Goal: Task Accomplishment & Management: Complete application form

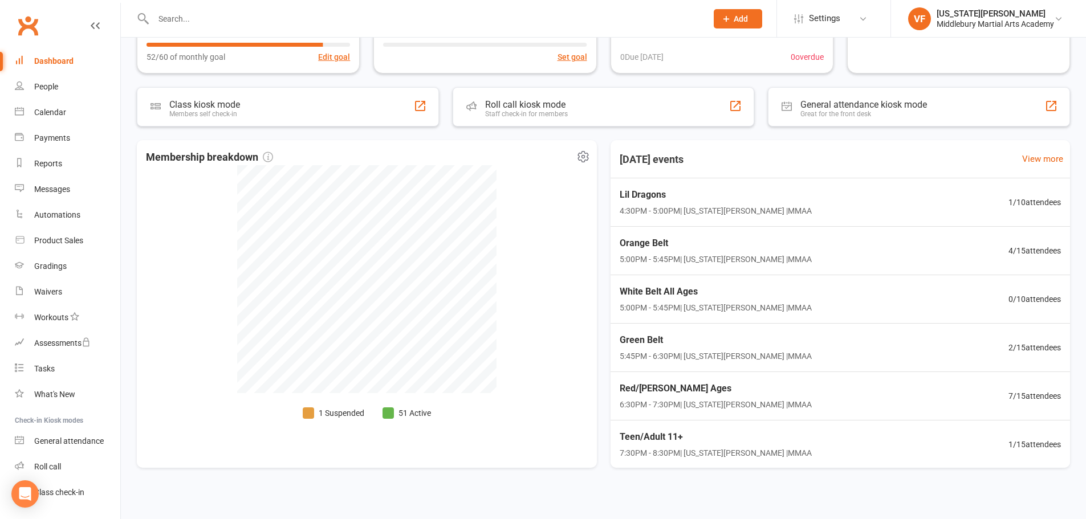
scroll to position [219, 0]
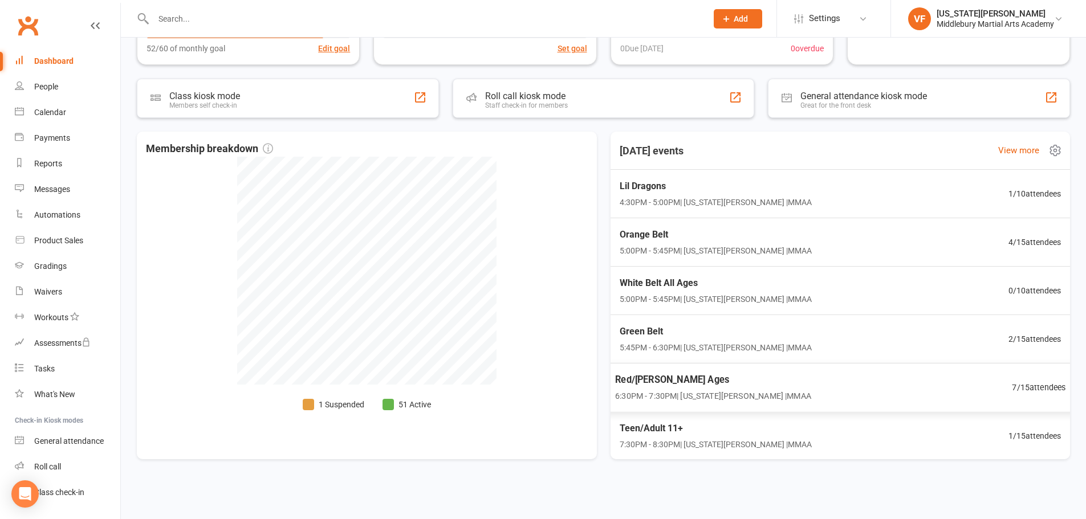
click at [667, 379] on span "Red/[PERSON_NAME] Ages" at bounding box center [713, 380] width 196 height 15
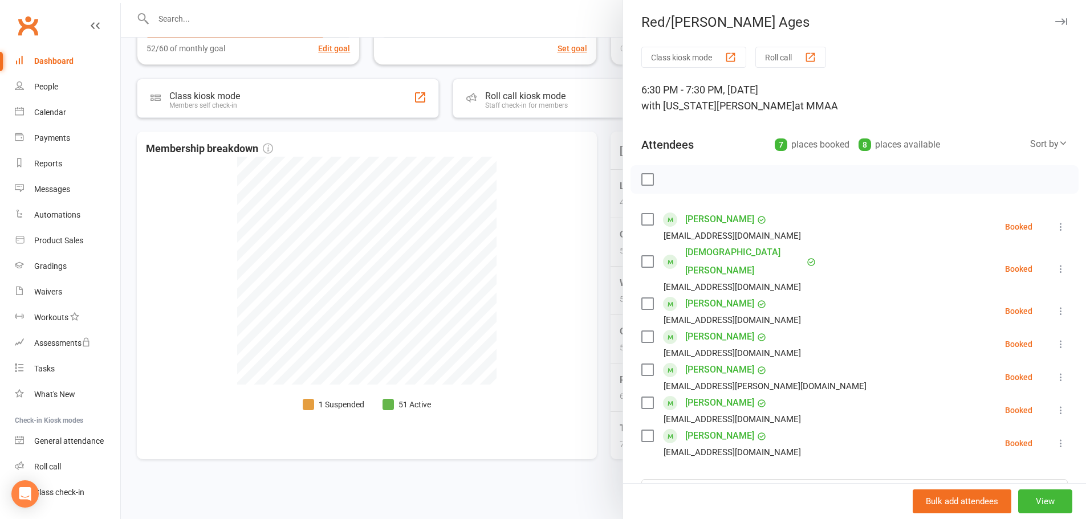
scroll to position [0, 0]
click at [1055, 20] on icon "button" at bounding box center [1061, 23] width 12 height 7
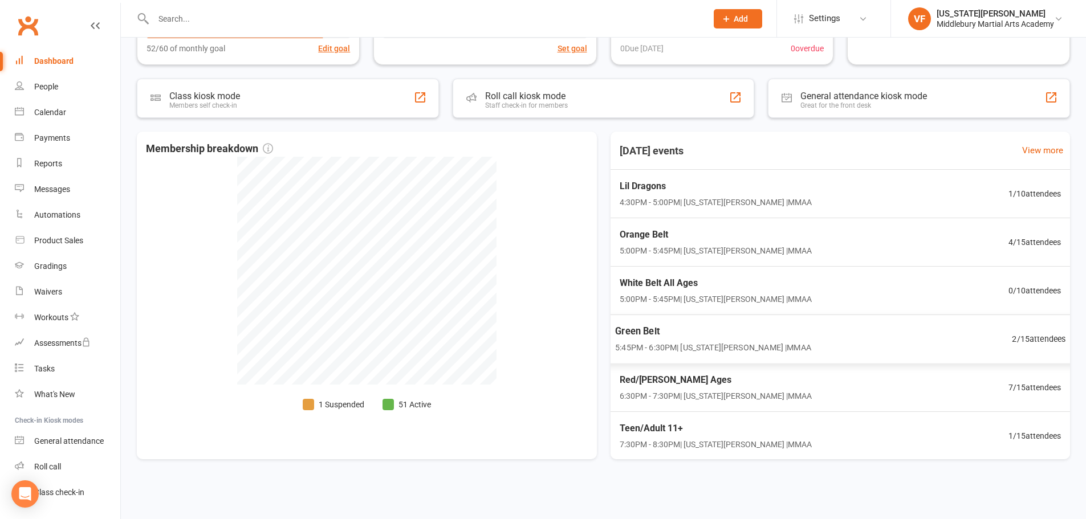
click at [756, 340] on div "Green Belt 5:45PM - 6:30PM | [US_STATE][PERSON_NAME] | MMAA" at bounding box center [713, 339] width 196 height 30
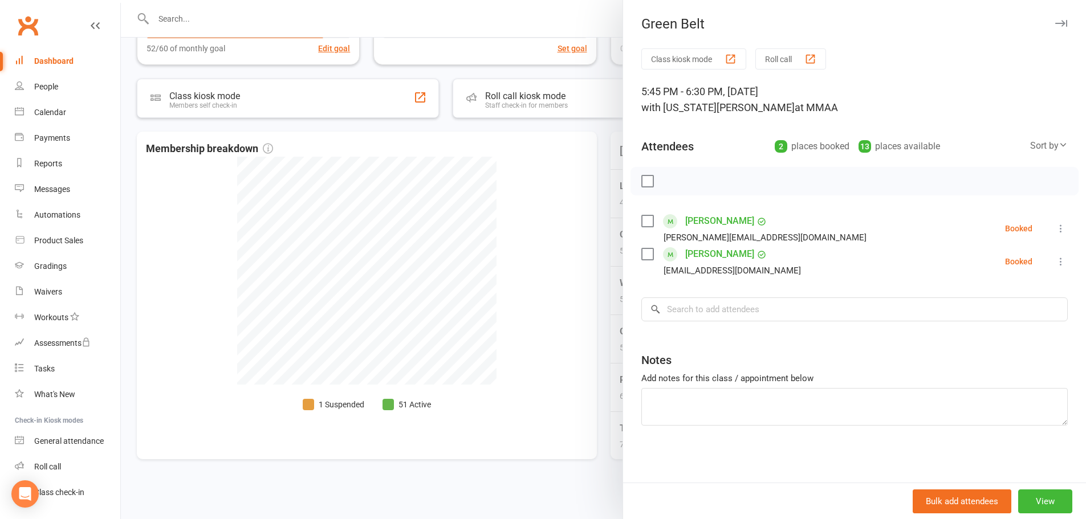
click at [1055, 24] on icon "button" at bounding box center [1061, 23] width 12 height 7
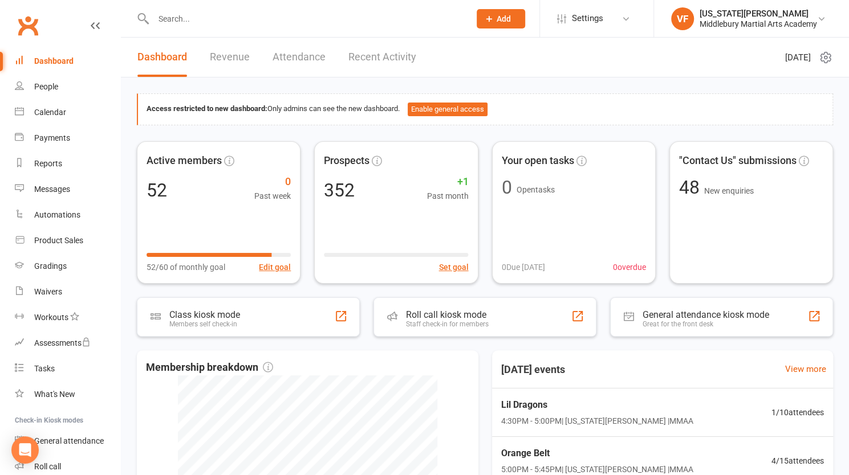
click at [219, 23] on input "text" at bounding box center [306, 19] width 312 height 16
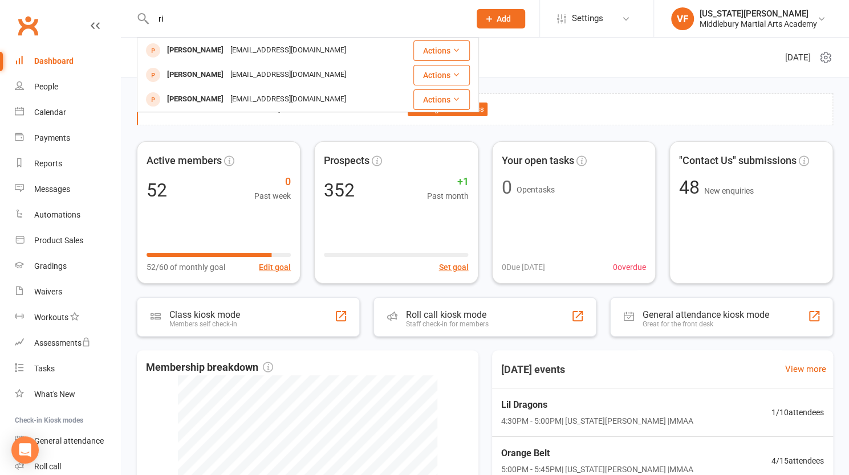
type input "r"
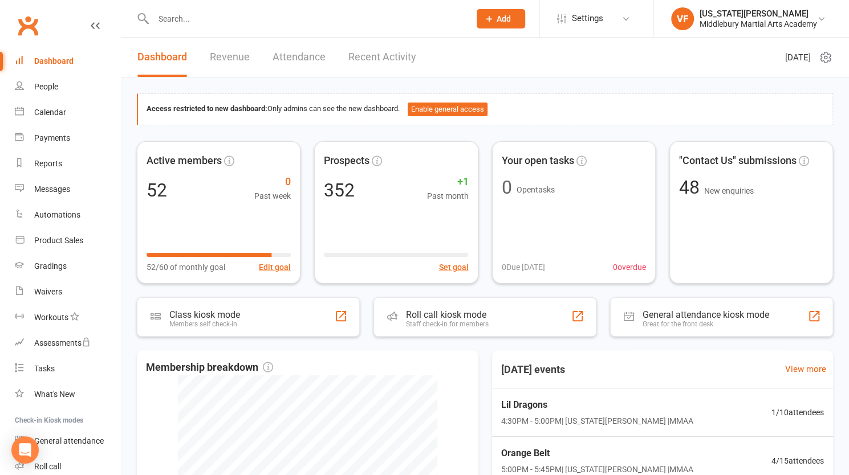
click at [492, 17] on icon at bounding box center [489, 19] width 10 height 10
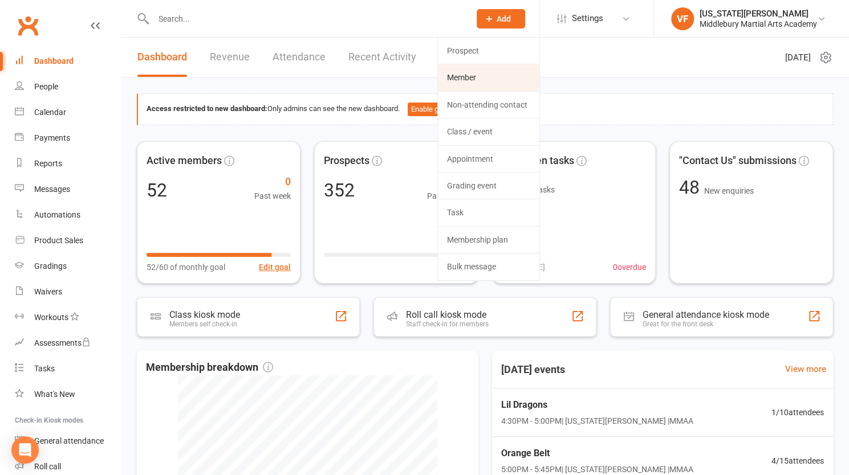
click at [454, 75] on link "Member" at bounding box center [488, 77] width 101 height 26
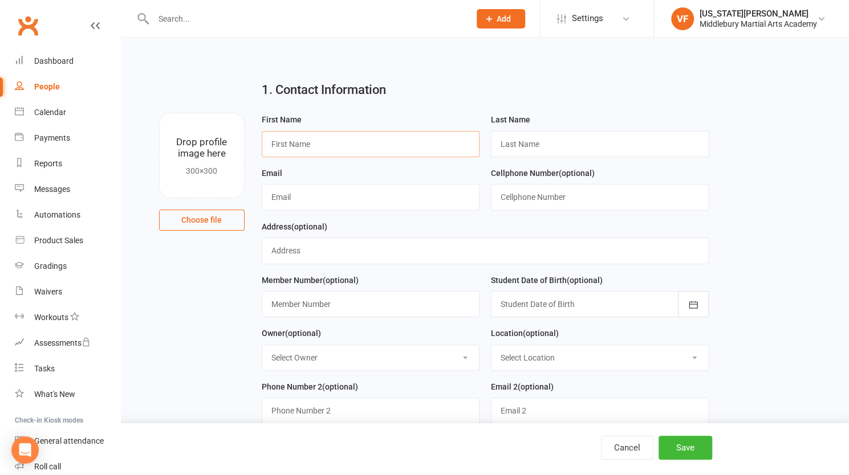
click at [290, 140] on input "text" at bounding box center [371, 144] width 218 height 26
type input "[PERSON_NAME]"
type input "Riviere"
type input "[EMAIL_ADDRESS][DOMAIN_NAME]"
type input "9144711929"
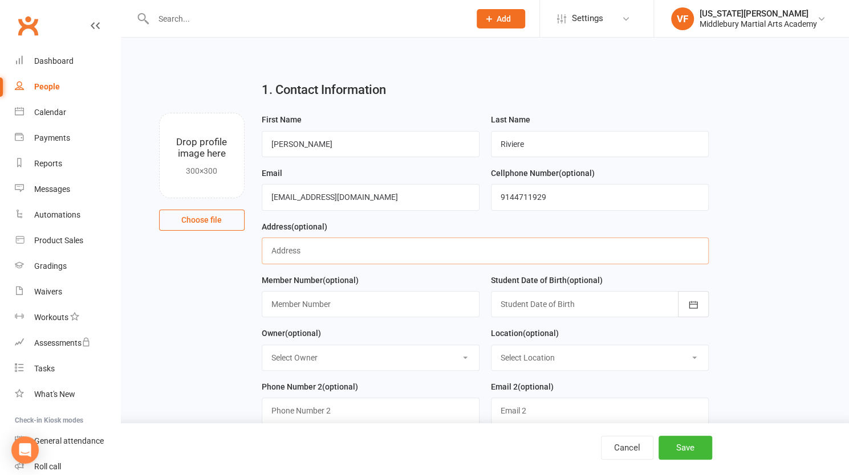
click at [285, 250] on input "text" at bounding box center [485, 251] width 447 height 26
type input "[STREET_ADDRESS][PERSON_NAME]"
click at [690, 308] on icon "button" at bounding box center [692, 304] width 11 height 11
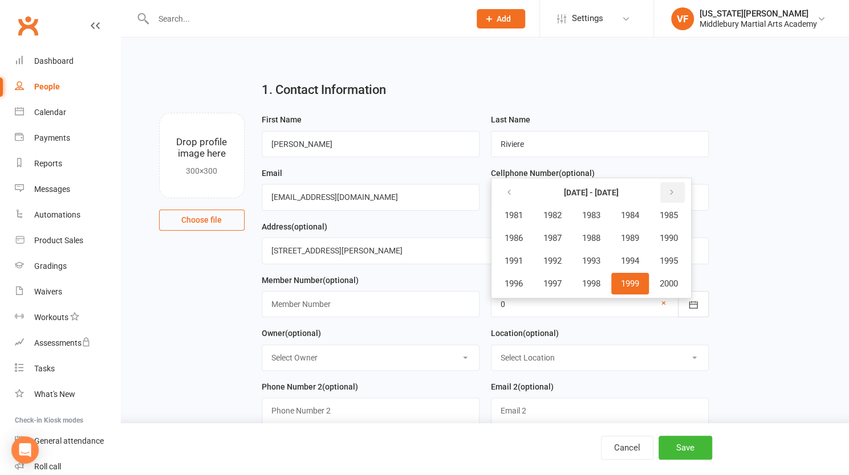
click at [679, 189] on button "button" at bounding box center [672, 192] width 25 height 21
click at [668, 279] on span "2020" at bounding box center [668, 284] width 18 height 10
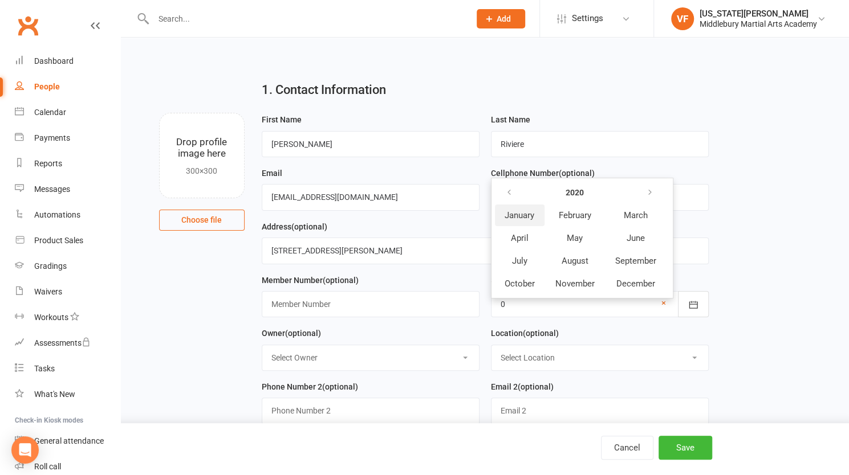
click at [525, 216] on span "January" at bounding box center [519, 215] width 30 height 10
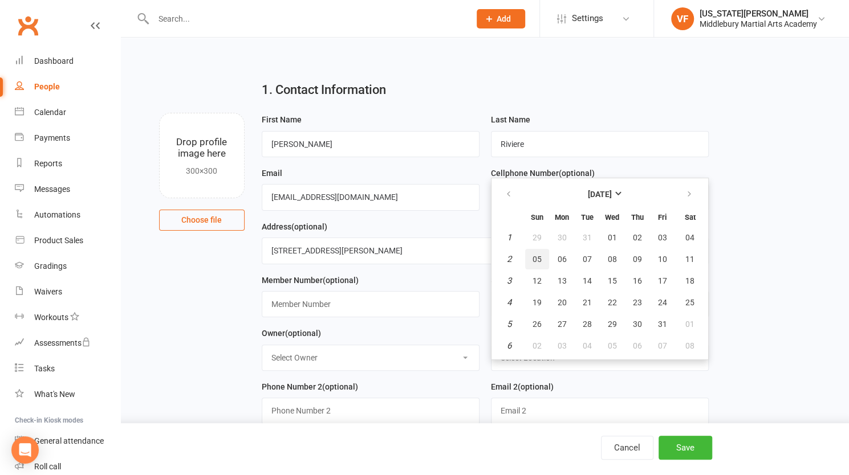
click at [540, 255] on span "05" at bounding box center [536, 259] width 9 height 9
type input "[DATE]"
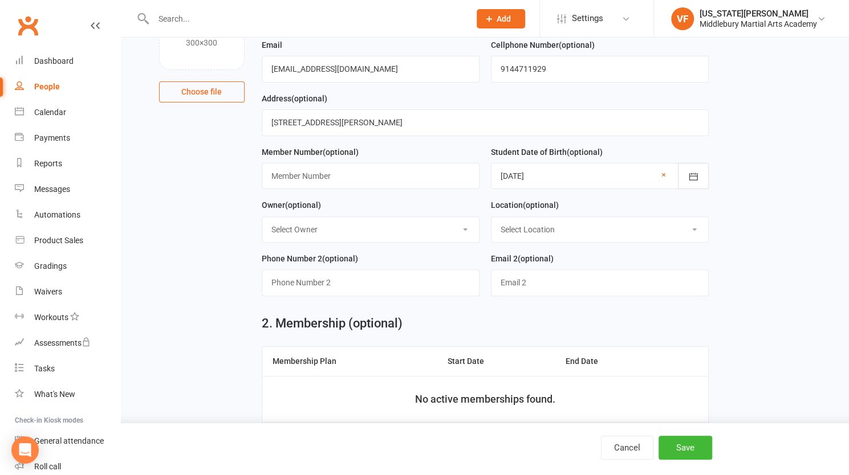
scroll to position [129, 0]
click at [417, 229] on select "Select Owner [US_STATE][PERSON_NAME]" at bounding box center [370, 228] width 217 height 25
select select "0"
click at [262, 216] on select "Select Owner [US_STATE][PERSON_NAME]" at bounding box center [370, 228] width 217 height 25
click at [521, 232] on select "Select Location MMAA MMAA-LD MMAA- MiniSkillz" at bounding box center [599, 228] width 217 height 25
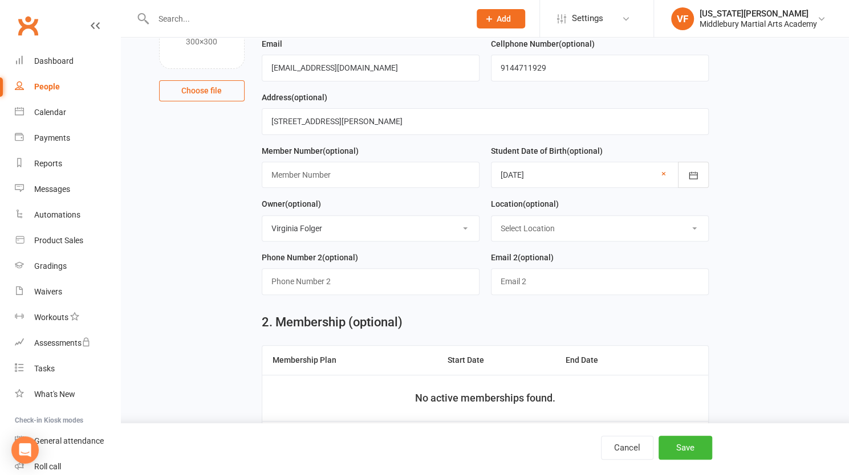
select select "0"
click at [491, 216] on select "Select Location MMAA MMAA-LD MMAA- MiniSkillz" at bounding box center [599, 228] width 217 height 25
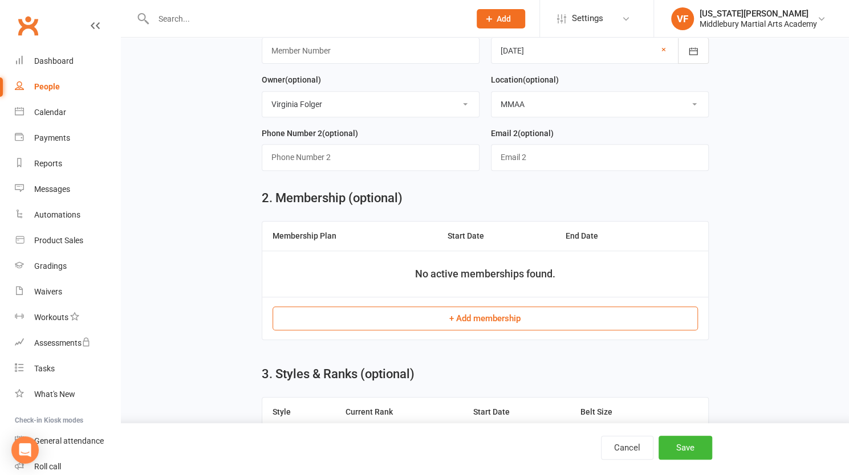
scroll to position [254, 0]
click at [362, 316] on button "+ Add membership" at bounding box center [484, 318] width 425 height 24
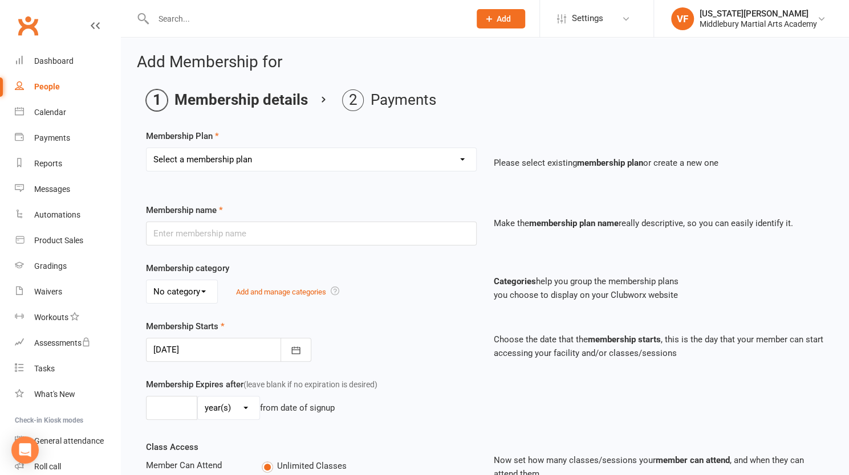
click at [278, 156] on select "Select a membership plan Create new Membership Plan Star membership Star member…" at bounding box center [310, 159] width 329 height 23
select select "5"
click at [146, 148] on select "Select a membership plan Create new Membership Plan Star membership Star member…" at bounding box center [310, 159] width 329 height 23
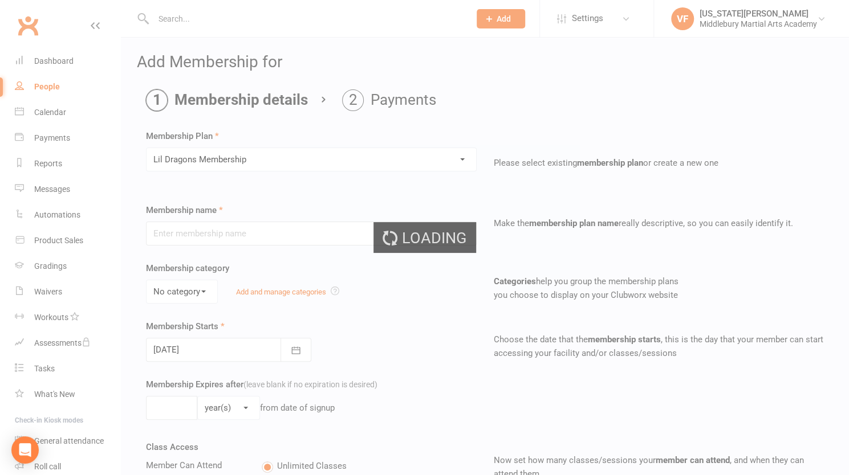
type input "Lil Dragons Membership"
select select "0"
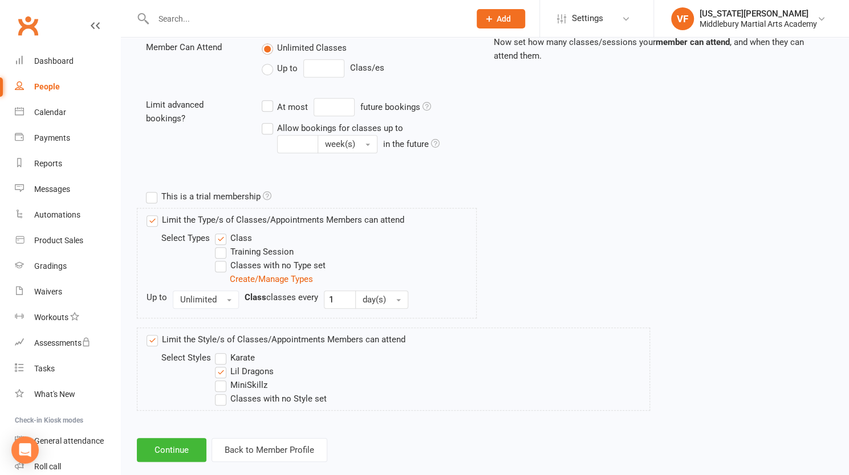
scroll to position [434, 0]
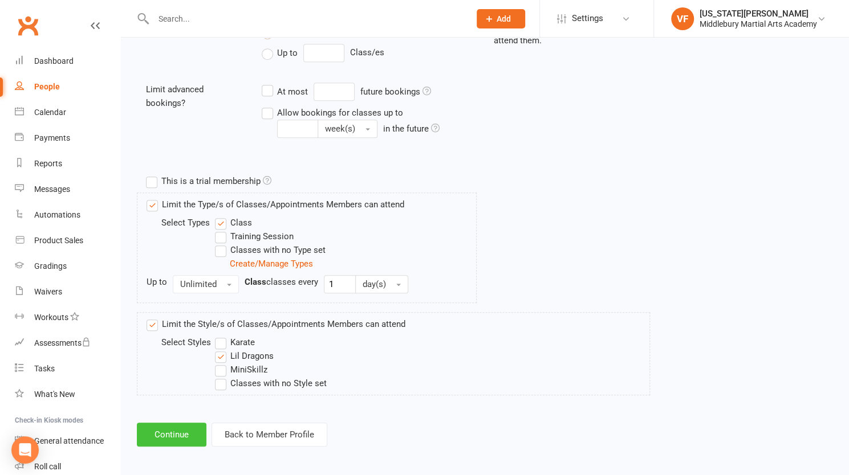
click at [178, 433] on button "Continue" at bounding box center [172, 435] width 70 height 24
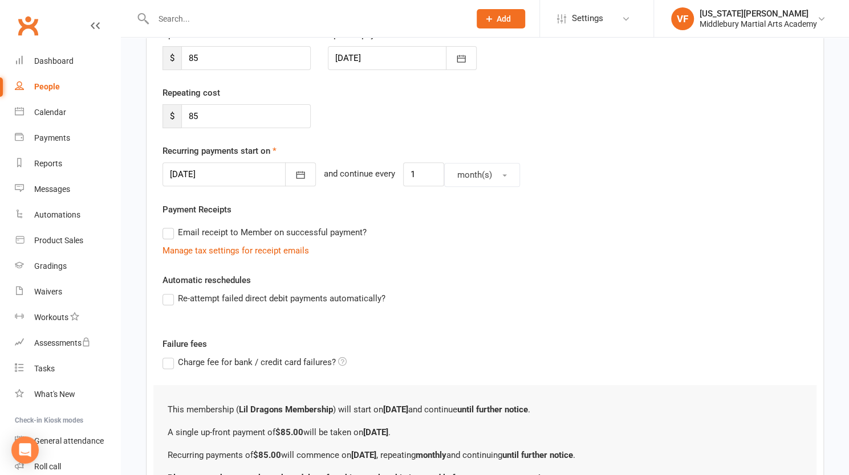
scroll to position [283, 0]
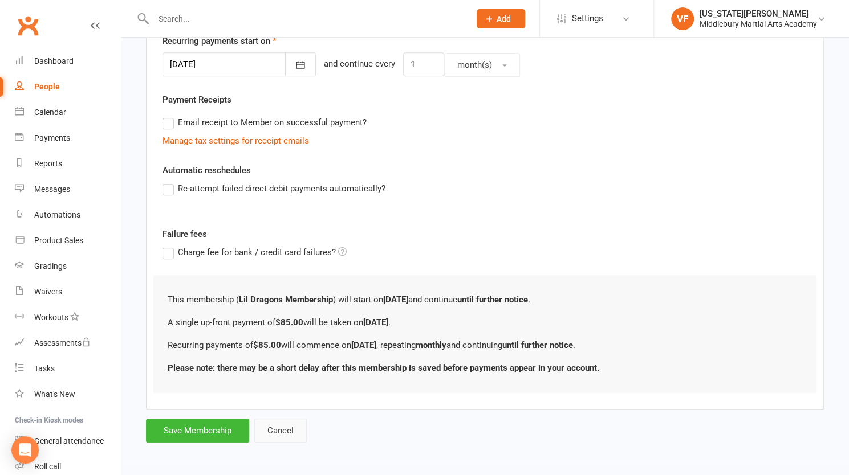
click at [288, 426] on button "Cancel" at bounding box center [280, 431] width 52 height 24
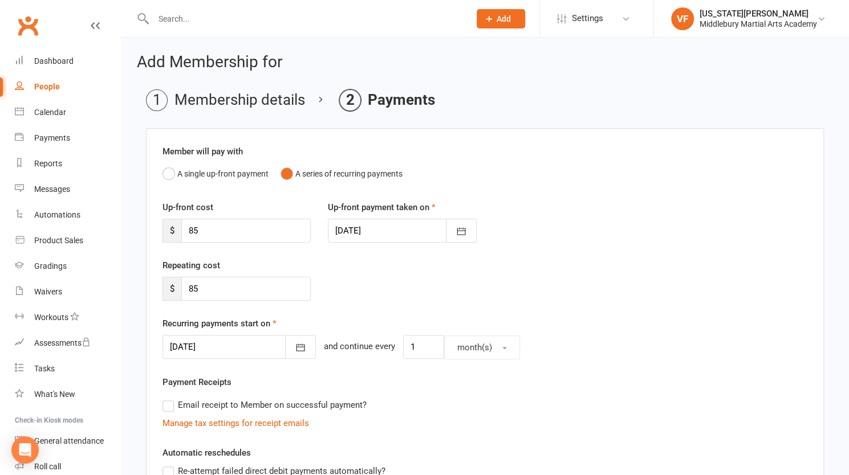
scroll to position [430, 0]
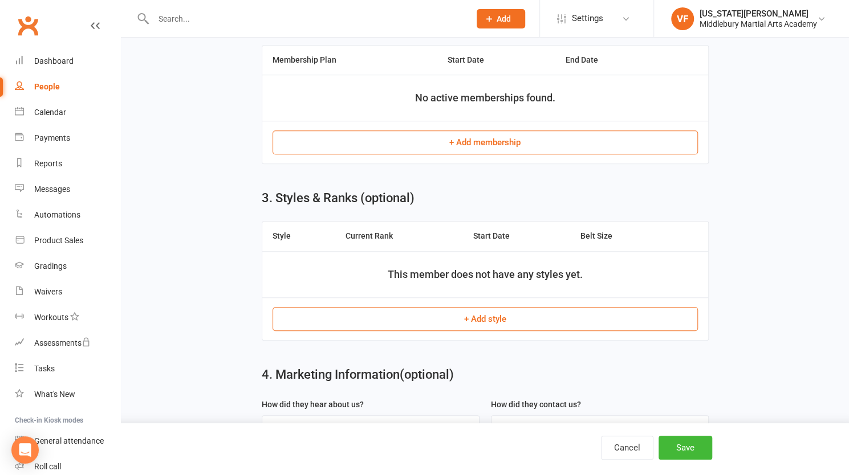
click at [403, 137] on button "+ Add membership" at bounding box center [484, 143] width 425 height 24
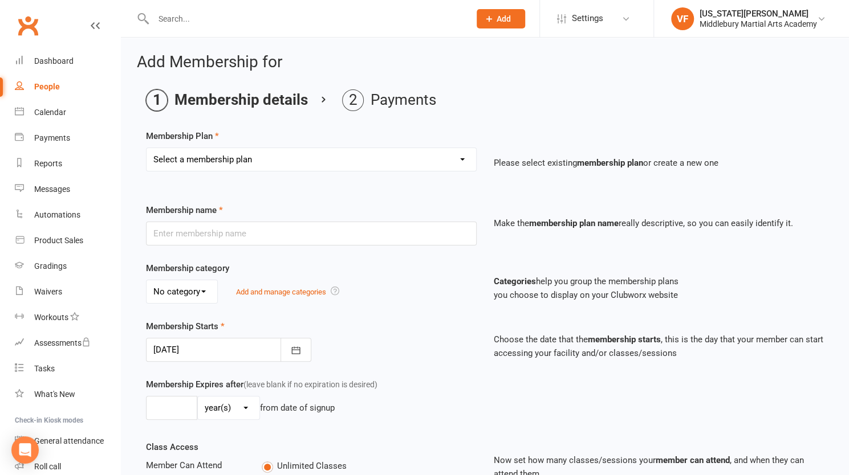
click at [328, 157] on select "Select a membership plan Create new Membership Plan Star membership Star member…" at bounding box center [310, 159] width 329 height 23
select select "21"
click at [146, 148] on select "Select a membership plan Create new Membership Plan Star membership Star member…" at bounding box center [310, 159] width 329 height 23
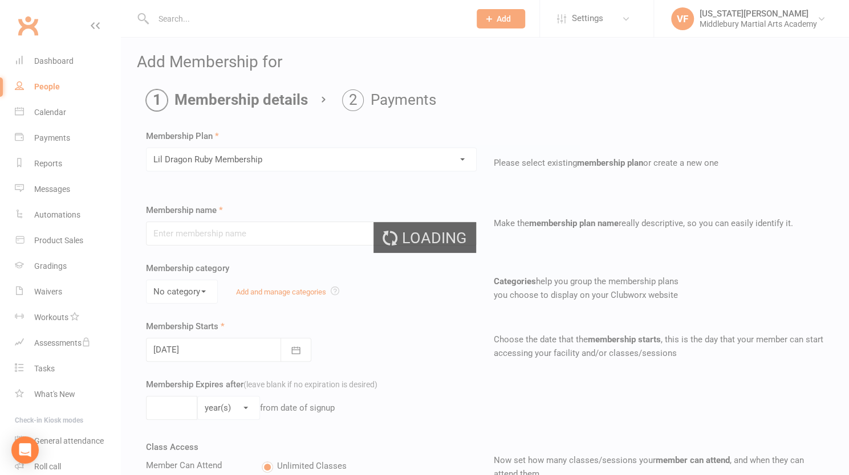
type input "Lil Dragon Ruby Membership"
select select "0"
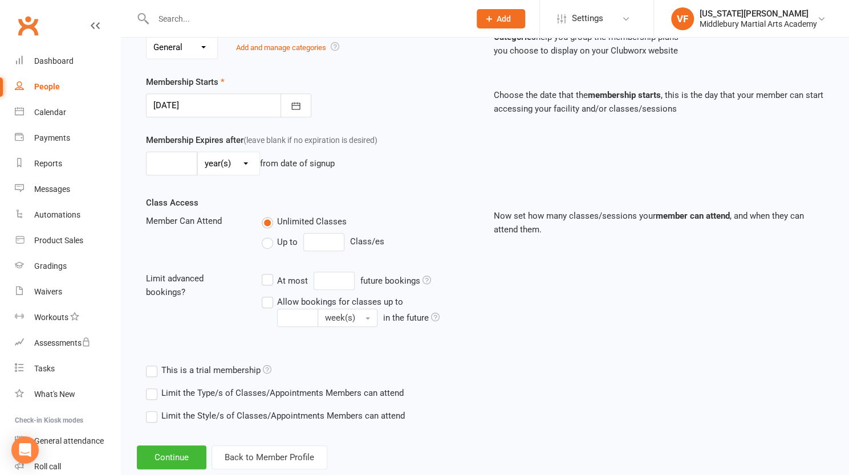
scroll to position [268, 0]
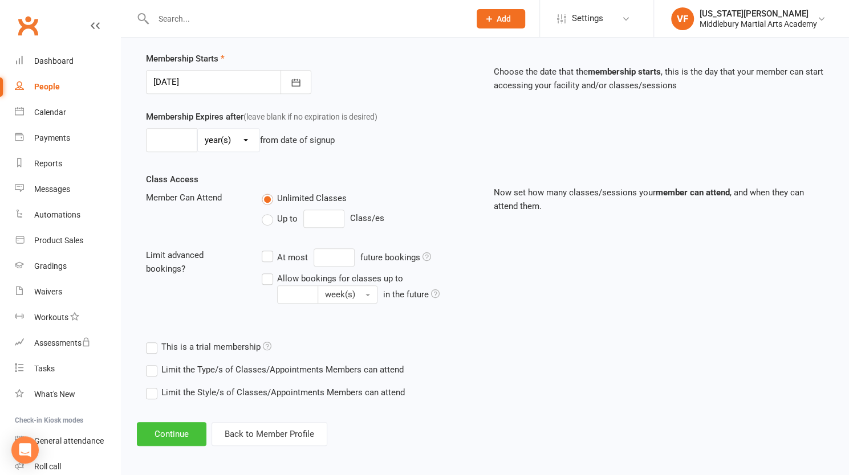
click at [162, 441] on button "Continue" at bounding box center [172, 434] width 70 height 24
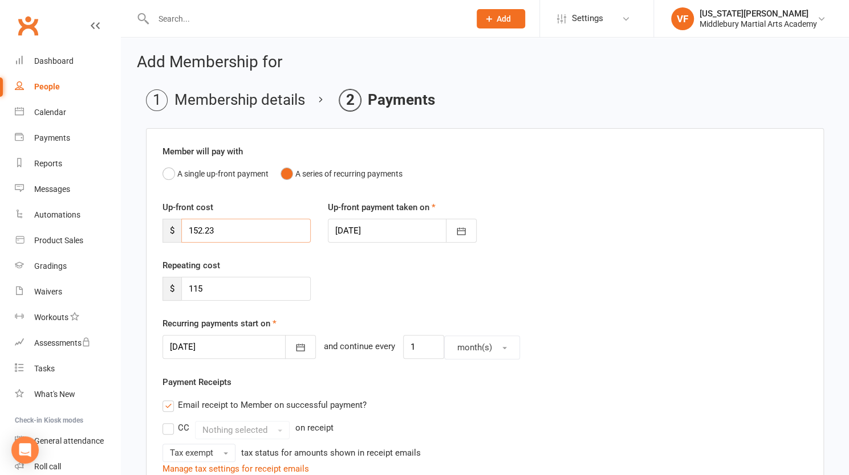
drag, startPoint x: 227, startPoint y: 232, endPoint x: 176, endPoint y: 232, distance: 51.3
click at [176, 232] on div "$ 152.23" at bounding box center [236, 231] width 148 height 24
type input "115"
click at [303, 263] on div "Repeating cost $ 115" at bounding box center [236, 280] width 165 height 42
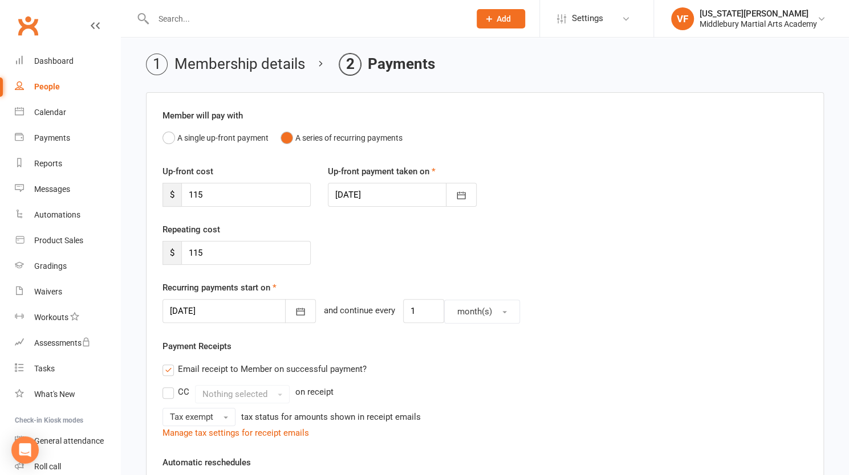
scroll to position [39, 0]
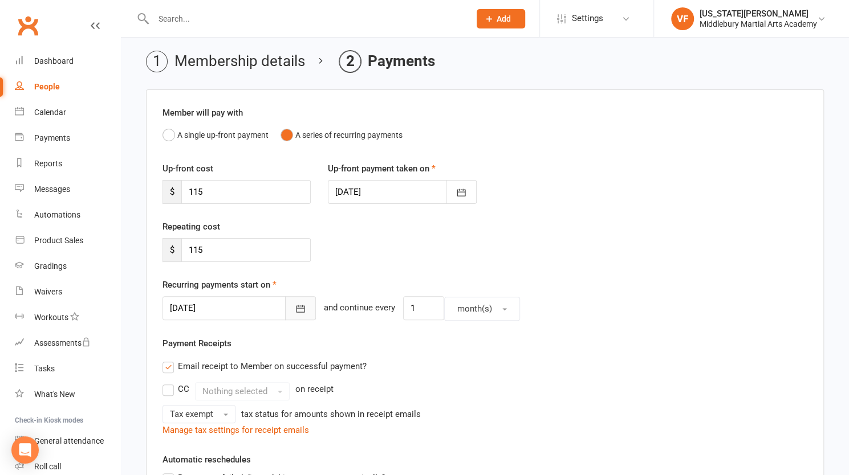
click at [290, 299] on button "button" at bounding box center [300, 308] width 31 height 24
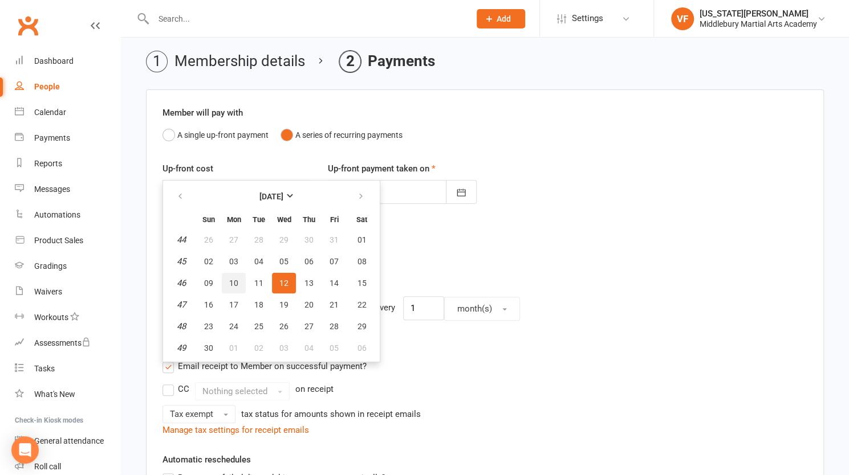
click at [232, 282] on span "10" at bounding box center [233, 283] width 9 height 9
type input "[DATE]"
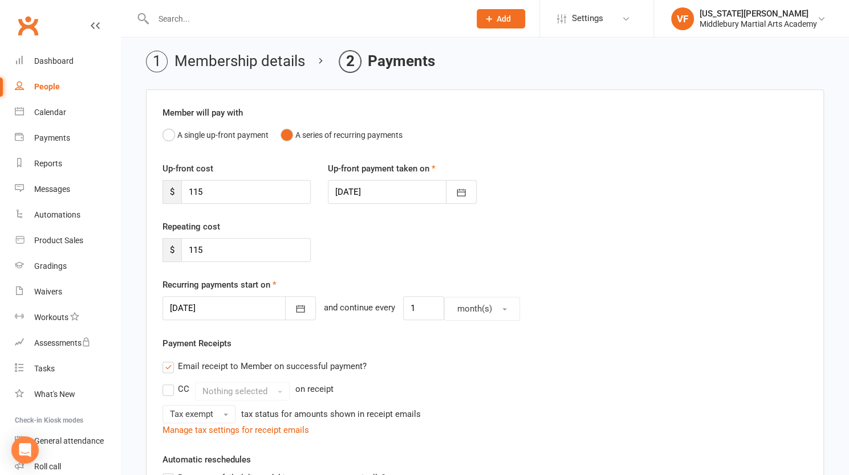
click at [301, 331] on div "Member will pay with A single up-front payment A series of recurring payments U…" at bounding box center [485, 416] width 678 height 655
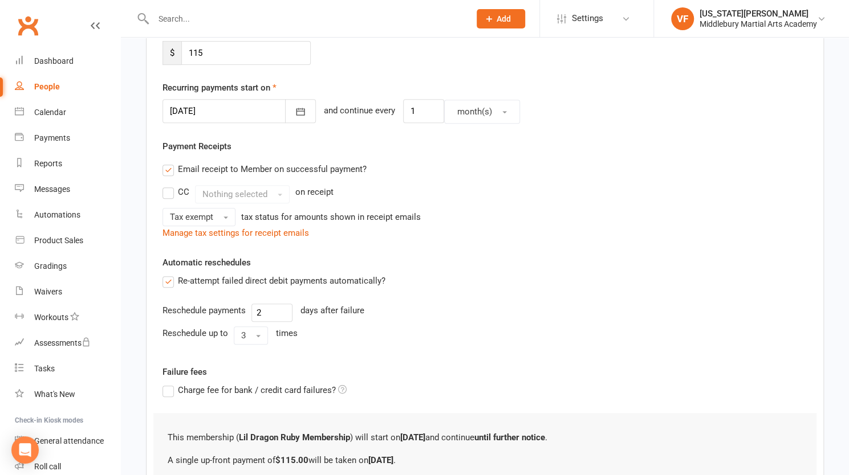
scroll to position [373, 0]
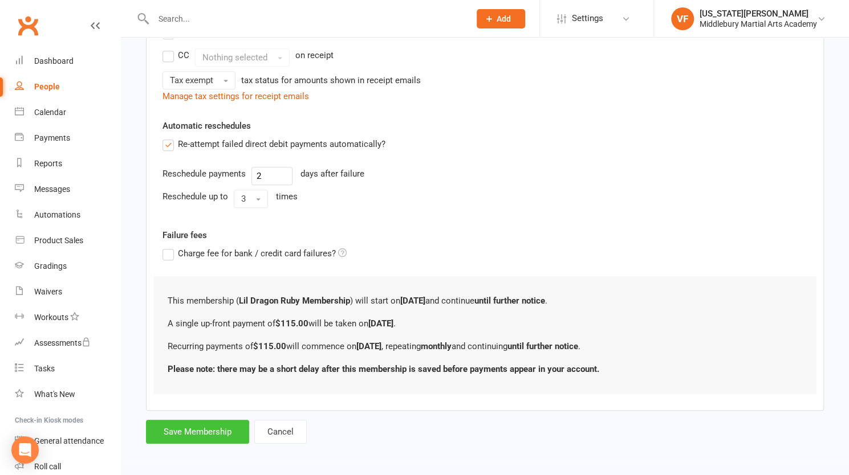
click at [187, 425] on button "Save Membership" at bounding box center [197, 432] width 103 height 24
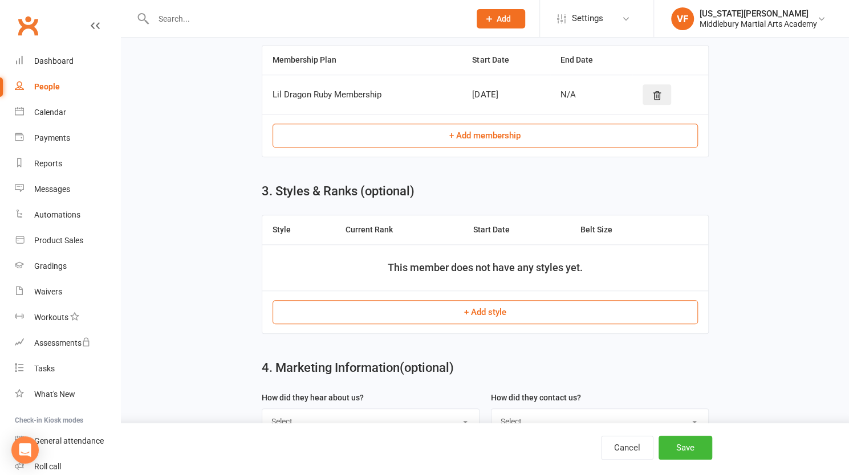
scroll to position [385, 0]
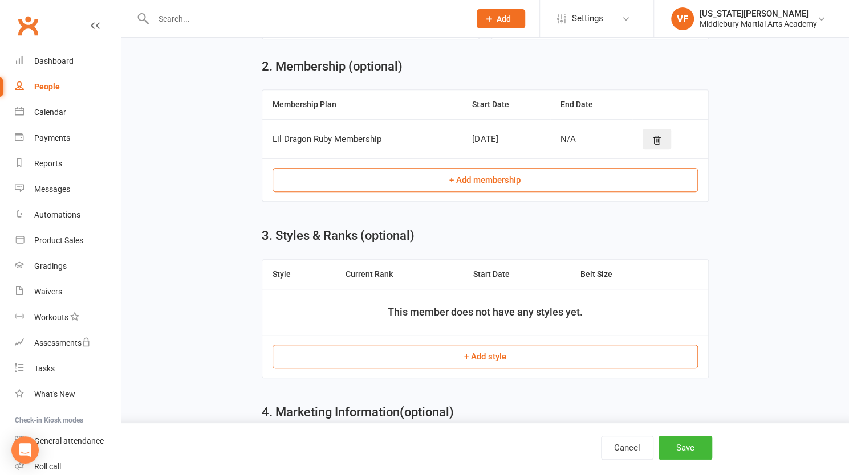
click at [331, 346] on button "+ Add style" at bounding box center [484, 357] width 425 height 24
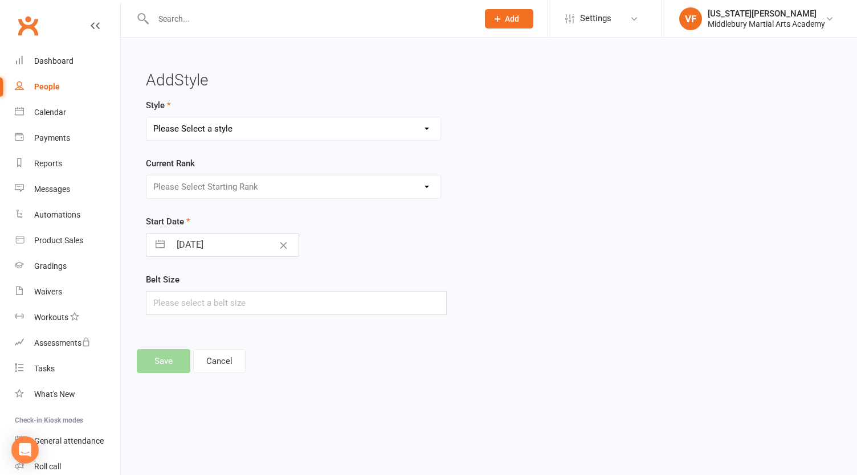
click at [279, 133] on select "Please Select a style Karate Lil Dragons MiniSkillz" at bounding box center [293, 128] width 294 height 23
click at [146, 117] on select "Please Select a style Karate Lil Dragons MiniSkillz" at bounding box center [293, 128] width 294 height 23
click at [202, 127] on select "Karate Lil Dragons MiniSkillz" at bounding box center [293, 128] width 294 height 23
select select "762"
click at [146, 117] on select "Karate Lil Dragons MiniSkillz" at bounding box center [293, 128] width 294 height 23
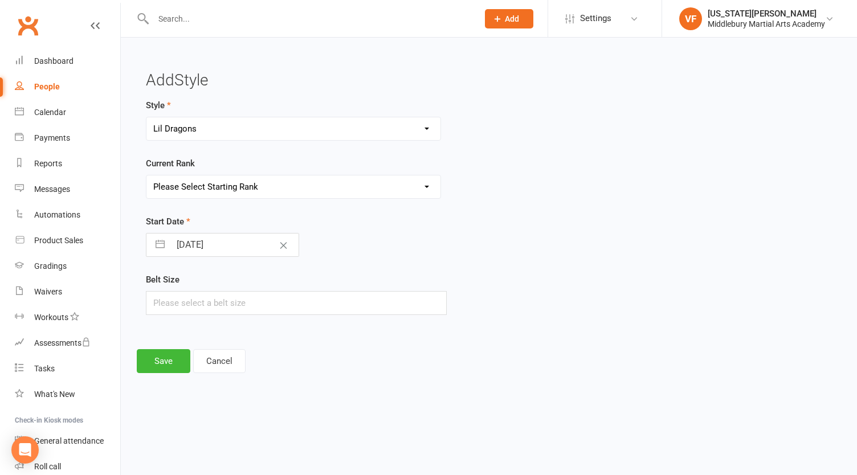
click at [189, 183] on select "Please Select Starting Rank Purple Belt Purple - Orange Stripe Purple - Green S…" at bounding box center [293, 187] width 294 height 23
select select "6791"
click at [146, 176] on select "Please Select Starting Rank Purple Belt Purple - Orange Stripe Purple - Green S…" at bounding box center [293, 187] width 294 height 23
click at [165, 297] on input "text" at bounding box center [296, 303] width 301 height 24
type input "0"
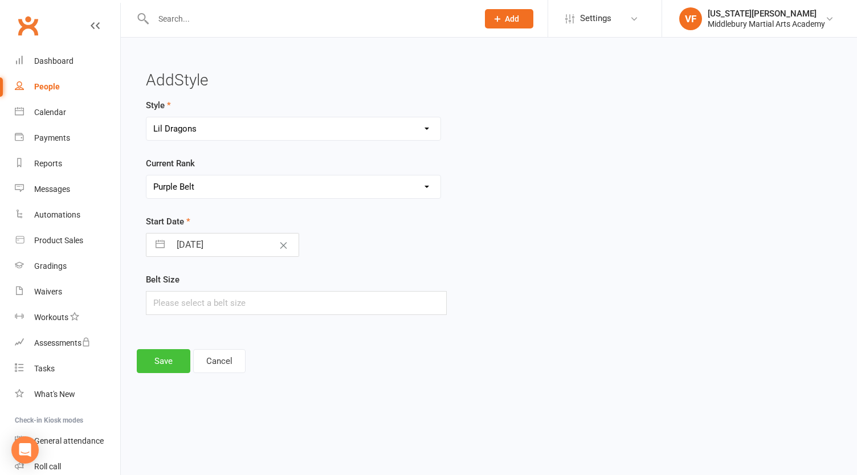
click at [170, 358] on button "Save" at bounding box center [164, 361] width 54 height 24
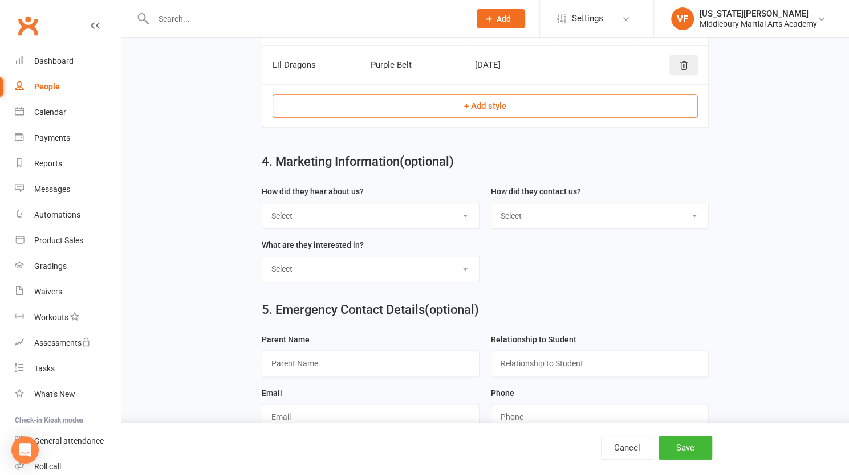
scroll to position [661, 0]
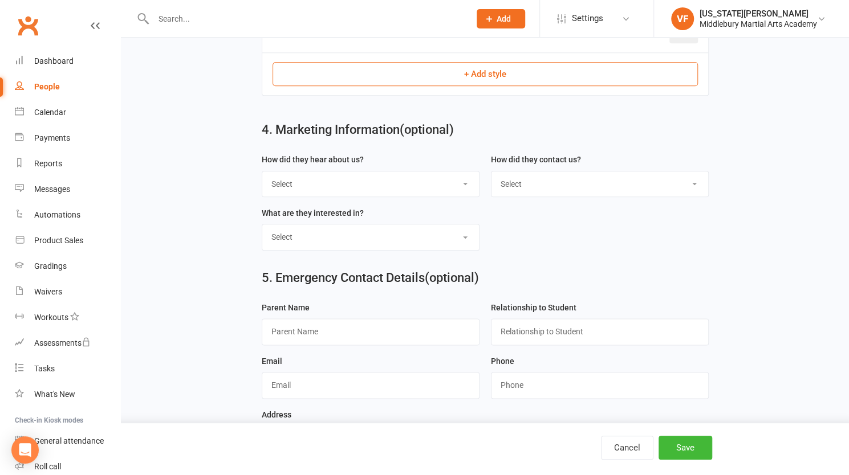
click at [297, 185] on select "Select Google Through A Friend Poster Magazine Walk by Letter Box Drop Facebook" at bounding box center [370, 184] width 217 height 25
select select "Google"
click at [262, 172] on select "Select Google Through A Friend Poster Magazine Walk by Letter Box Drop Facebook" at bounding box center [370, 184] width 217 height 25
click at [514, 176] on select "Select Phone Email In-Facility" at bounding box center [599, 184] width 217 height 25
select select "Phone"
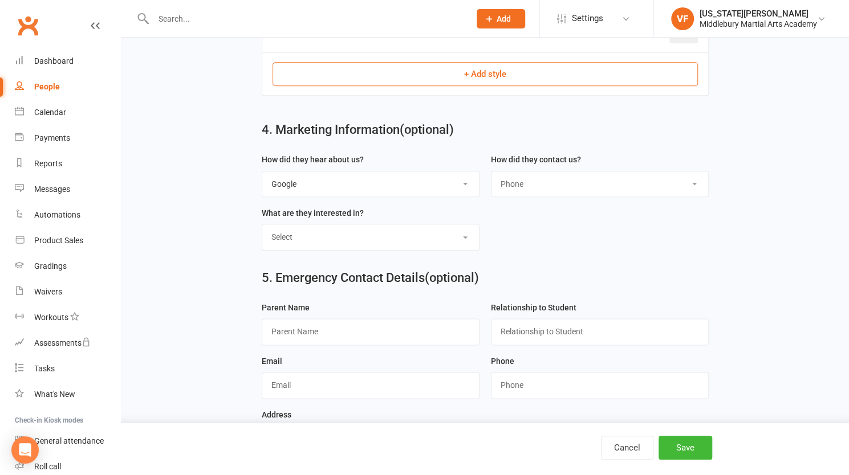
click at [491, 172] on select "Select Phone Email In-Facility" at bounding box center [599, 184] width 217 height 25
click at [320, 328] on input "text" at bounding box center [371, 332] width 218 height 26
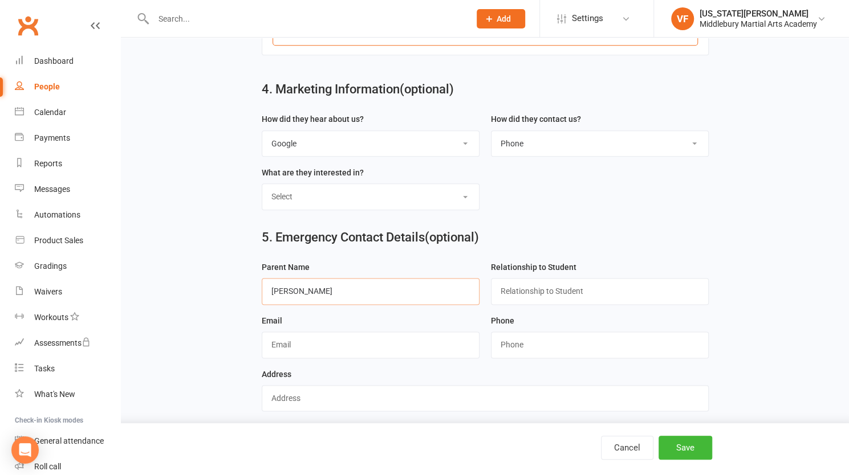
type input "[PERSON_NAME]"
click at [511, 287] on input "text" at bounding box center [600, 291] width 218 height 26
type input "Father"
click at [682, 453] on button "Save" at bounding box center [685, 448] width 54 height 24
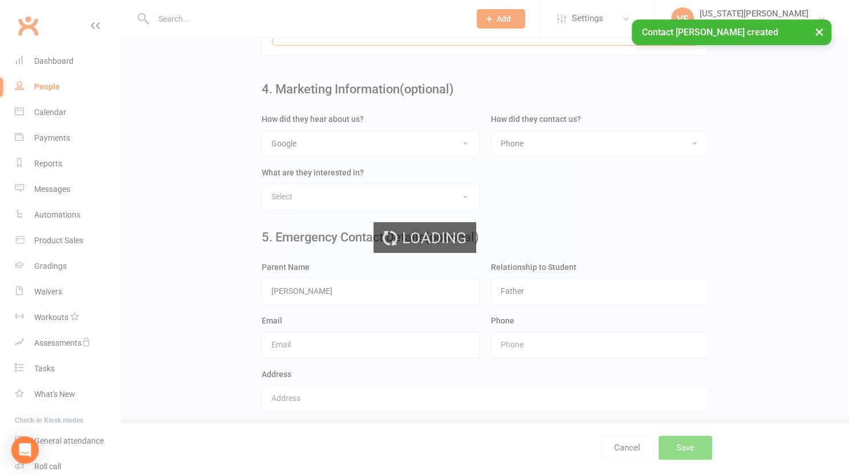
scroll to position [0, 0]
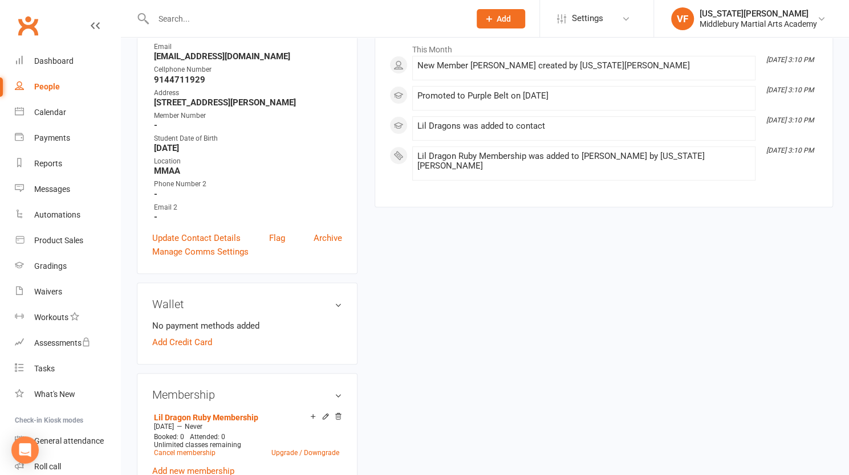
scroll to position [182, 0]
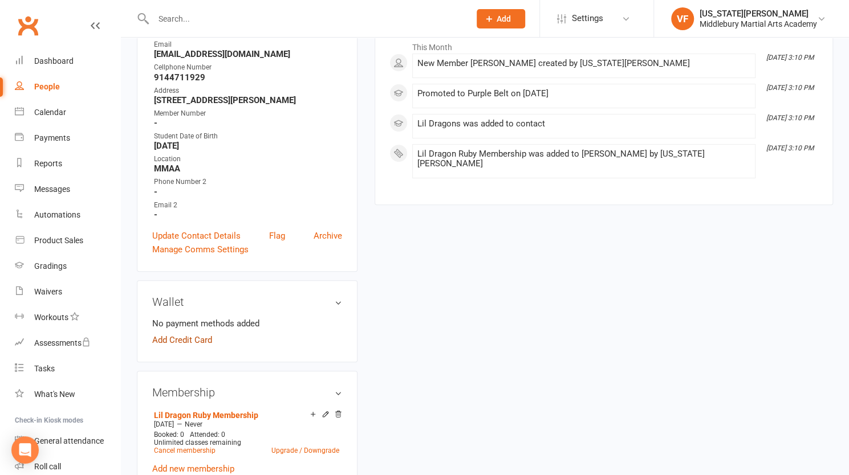
click at [205, 337] on link "Add Credit Card" at bounding box center [182, 340] width 60 height 14
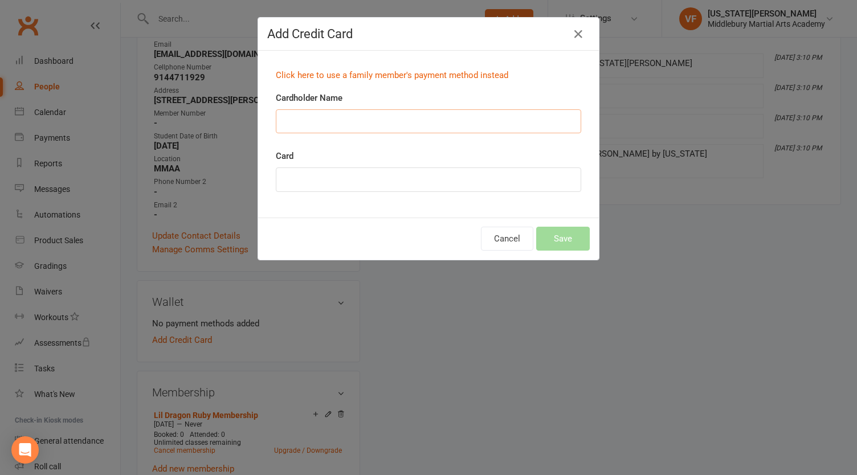
click at [286, 122] on input "Cardholder Name" at bounding box center [428, 121] width 305 height 24
type input "[PERSON_NAME]"
click at [574, 240] on button "Save" at bounding box center [563, 239] width 54 height 24
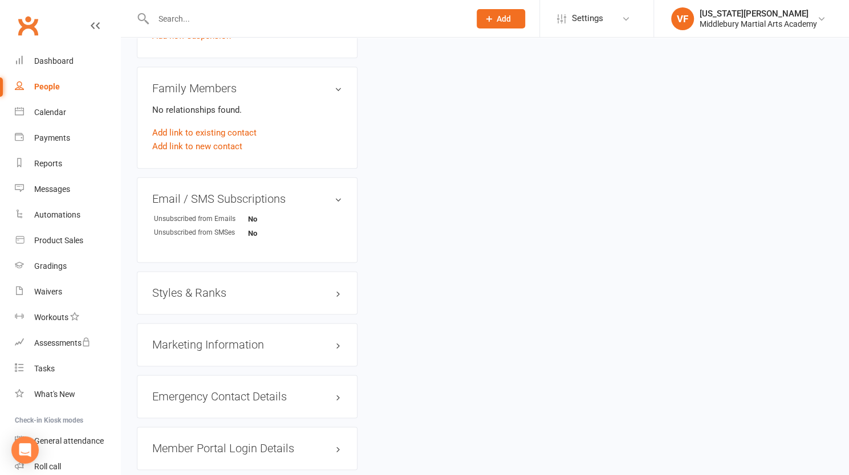
scroll to position [727, 0]
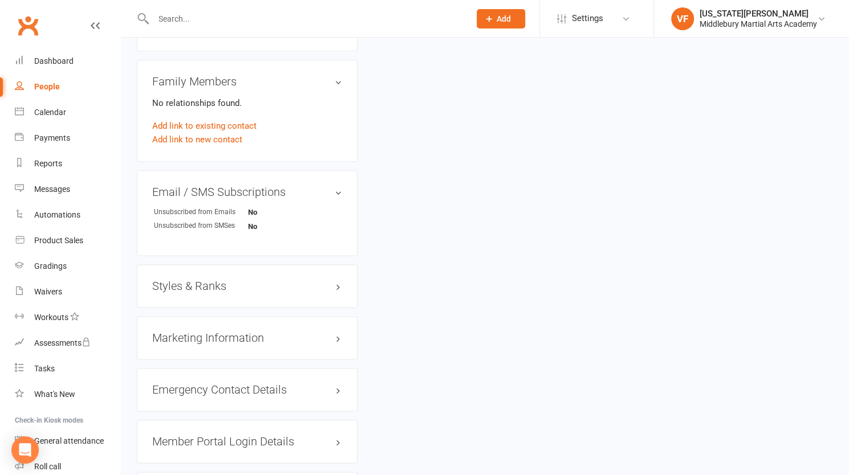
click at [217, 283] on h3 "Styles & Ranks" at bounding box center [247, 286] width 190 height 13
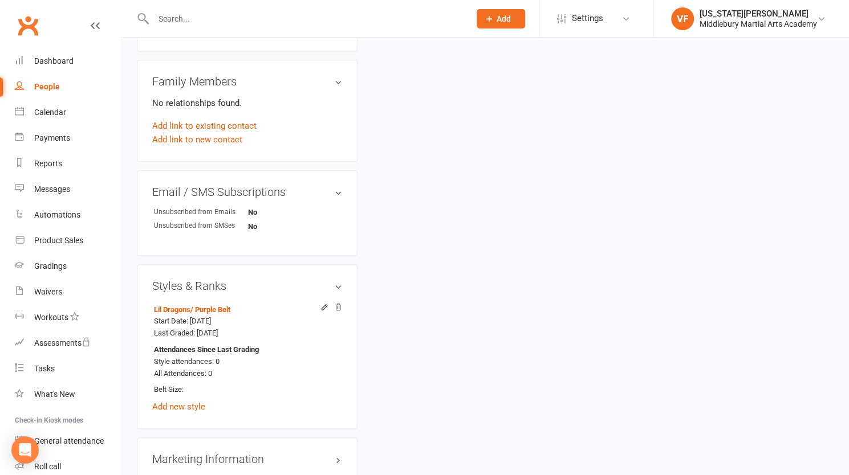
click at [217, 283] on h3 "Styles & Ranks" at bounding box center [247, 286] width 190 height 13
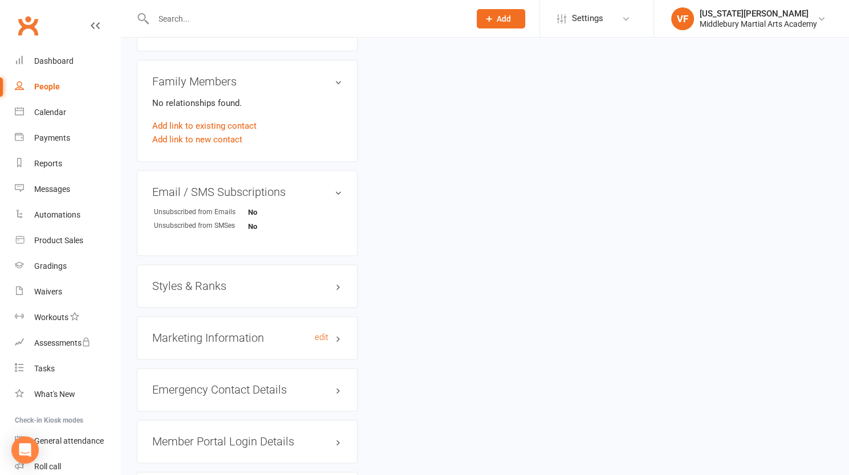
click at [210, 332] on h3 "Marketing Information edit" at bounding box center [247, 338] width 190 height 13
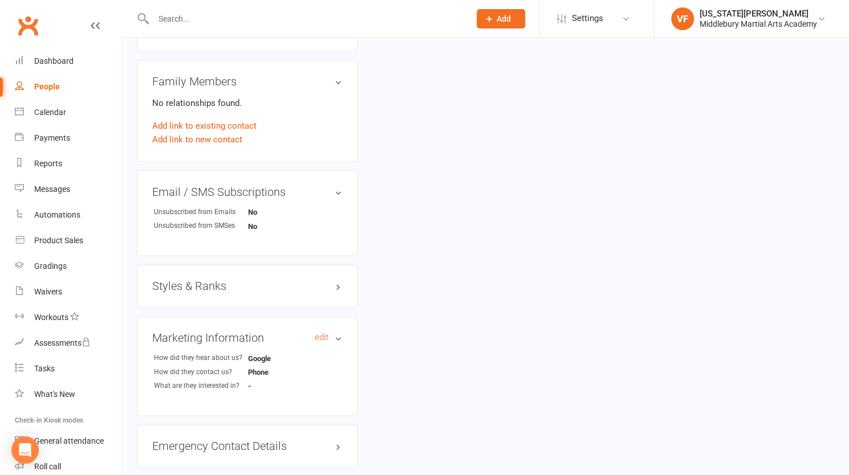
click at [210, 332] on h3 "Marketing Information edit" at bounding box center [247, 338] width 190 height 13
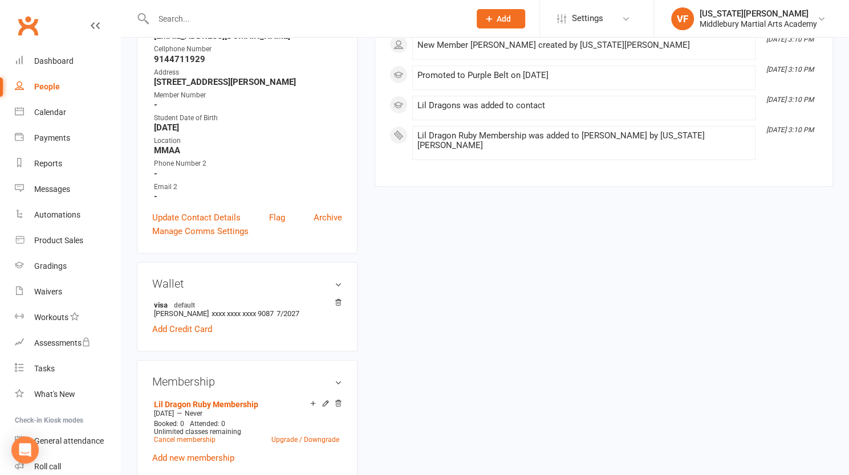
scroll to position [0, 0]
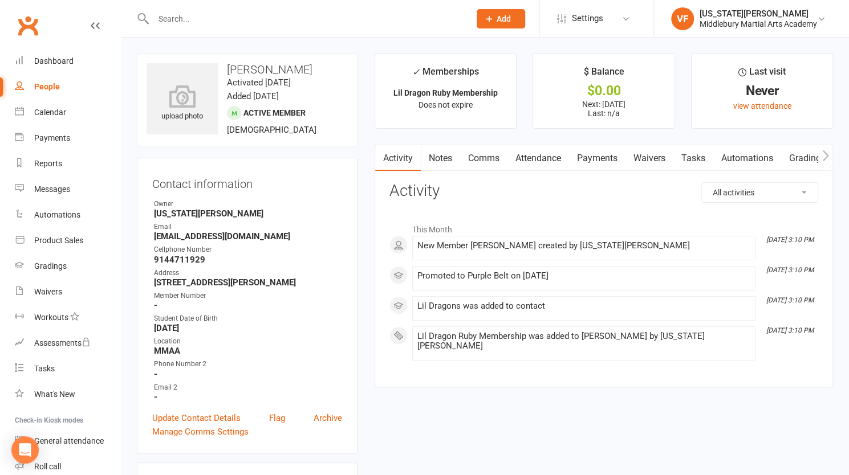
click at [264, 68] on h3 "[PERSON_NAME]" at bounding box center [246, 69] width 201 height 13
copy h3 "Riviere"
click at [211, 20] on input "text" at bounding box center [306, 19] width 312 height 16
paste input "Riviere"
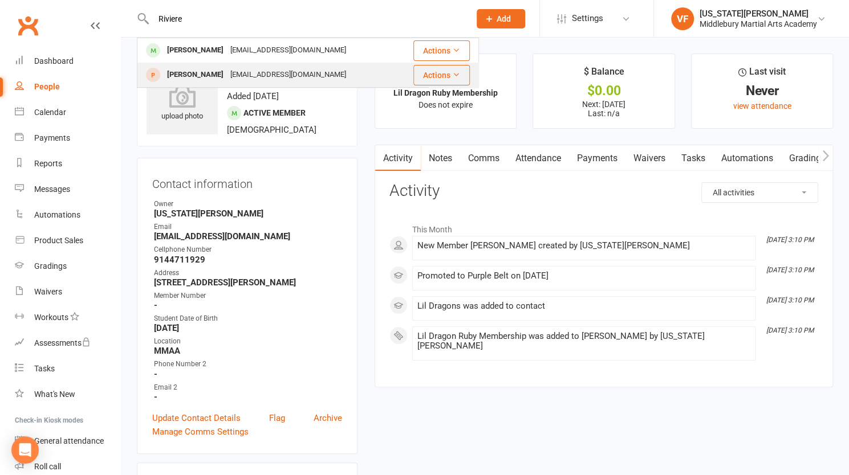
type input "Riviere"
click at [190, 76] on div "[PERSON_NAME]" at bounding box center [195, 75] width 63 height 17
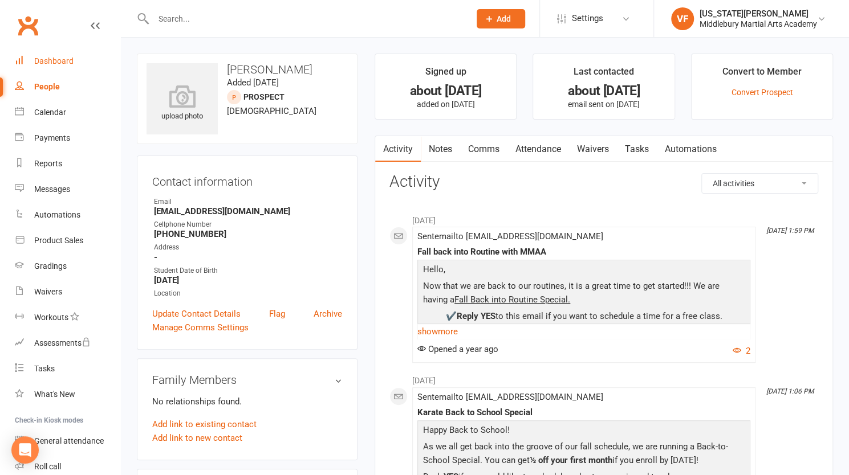
click at [65, 60] on div "Dashboard" at bounding box center [53, 60] width 39 height 9
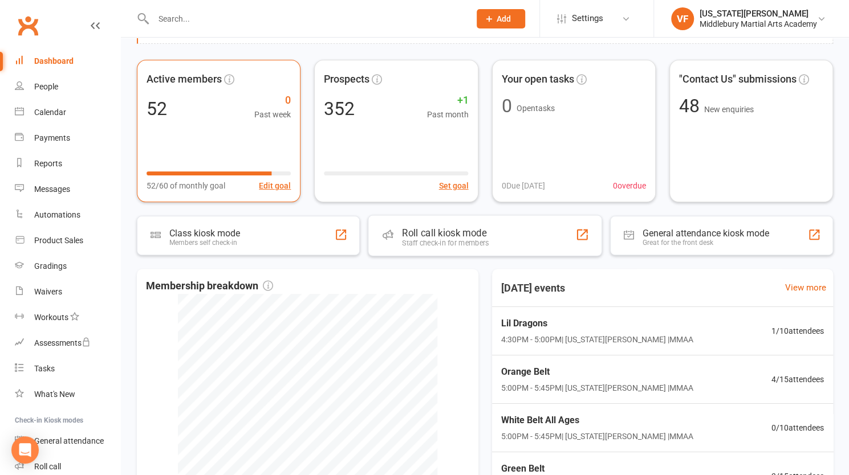
scroll to position [261, 0]
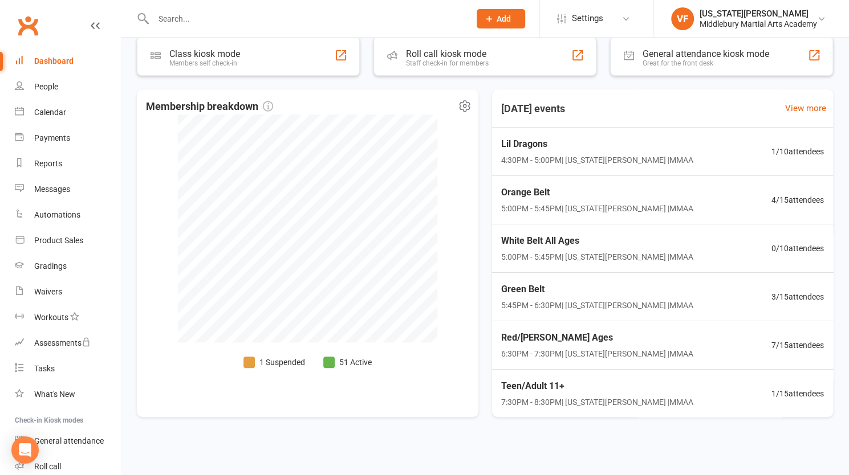
click at [264, 360] on li "1 Suspended" at bounding box center [274, 362] width 62 height 13
select select "100"
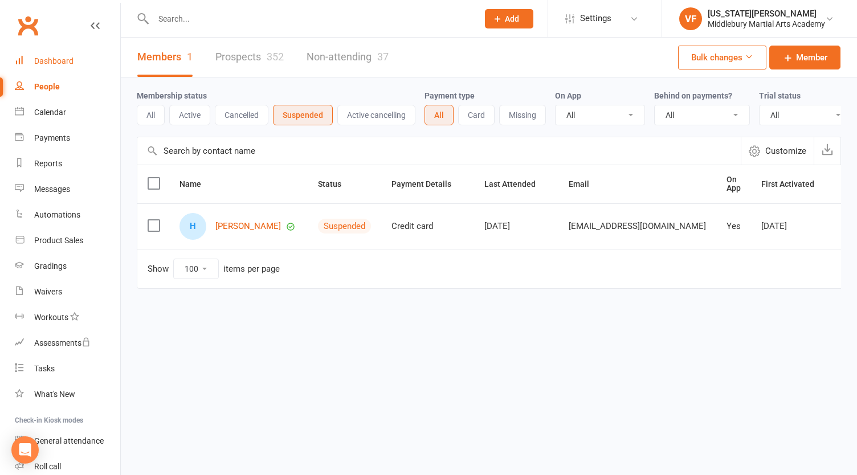
click at [69, 58] on div "Dashboard" at bounding box center [53, 60] width 39 height 9
